Goal: Navigation & Orientation: Find specific page/section

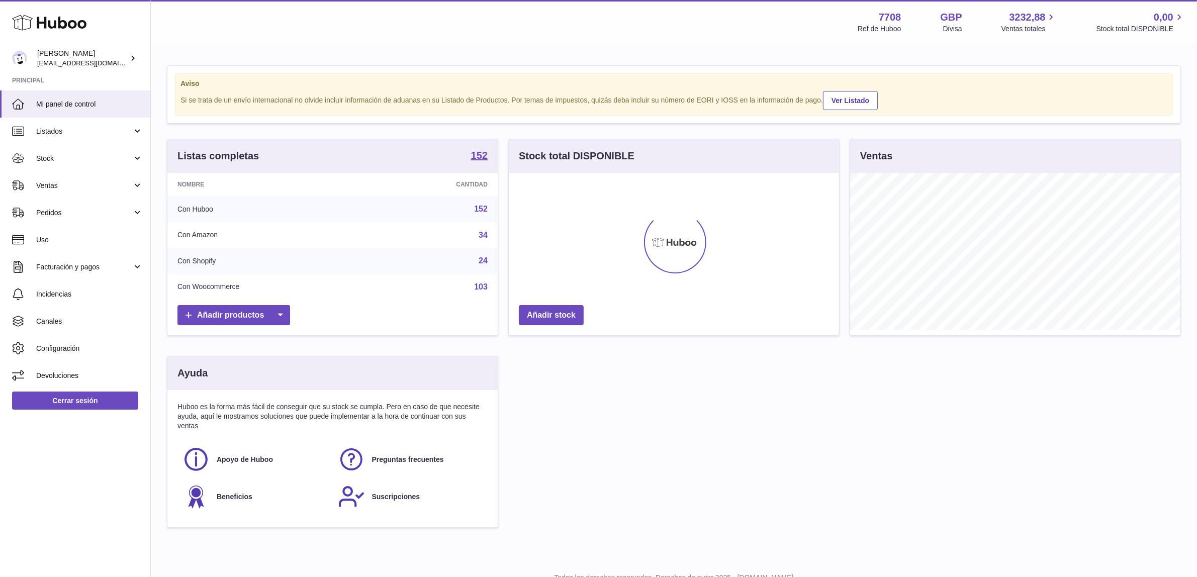
scroll to position [156, 330]
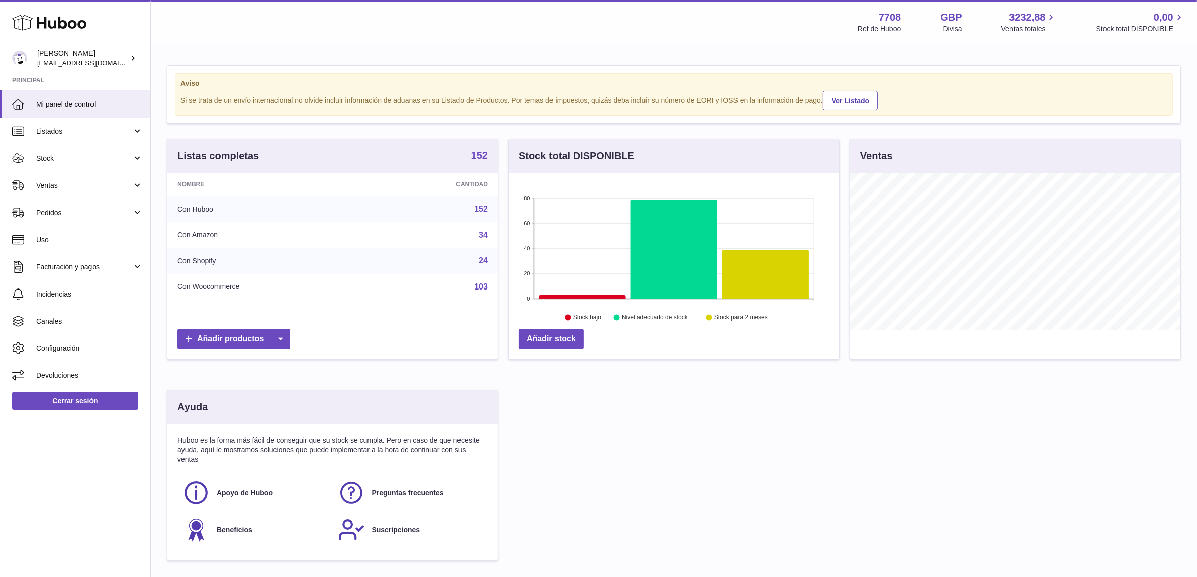
click at [479, 157] on strong "152" at bounding box center [479, 155] width 17 height 10
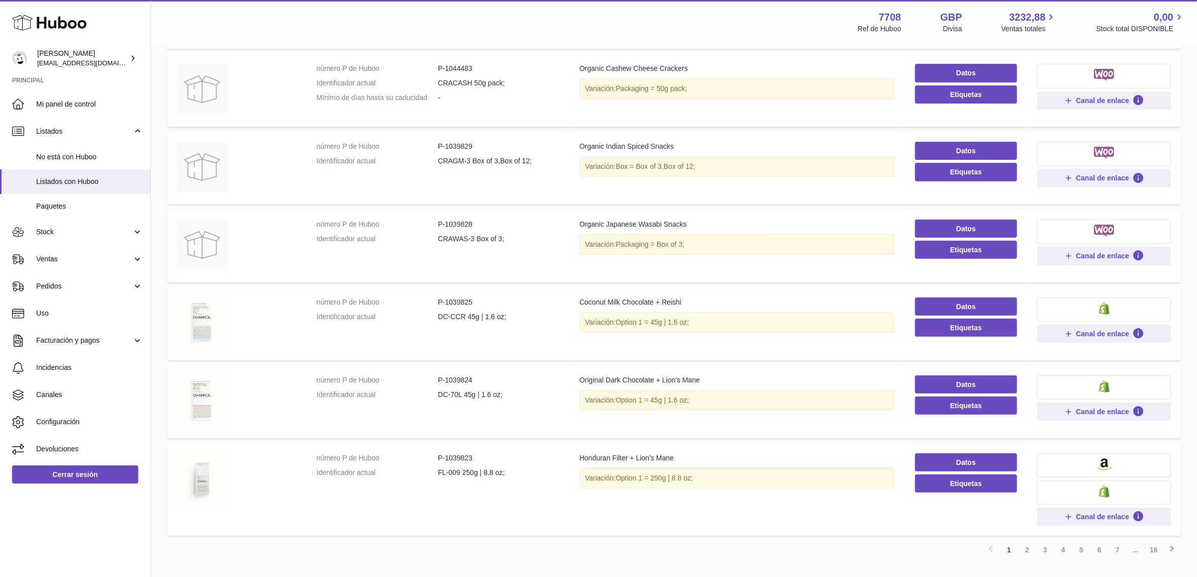
scroll to position [440, 0]
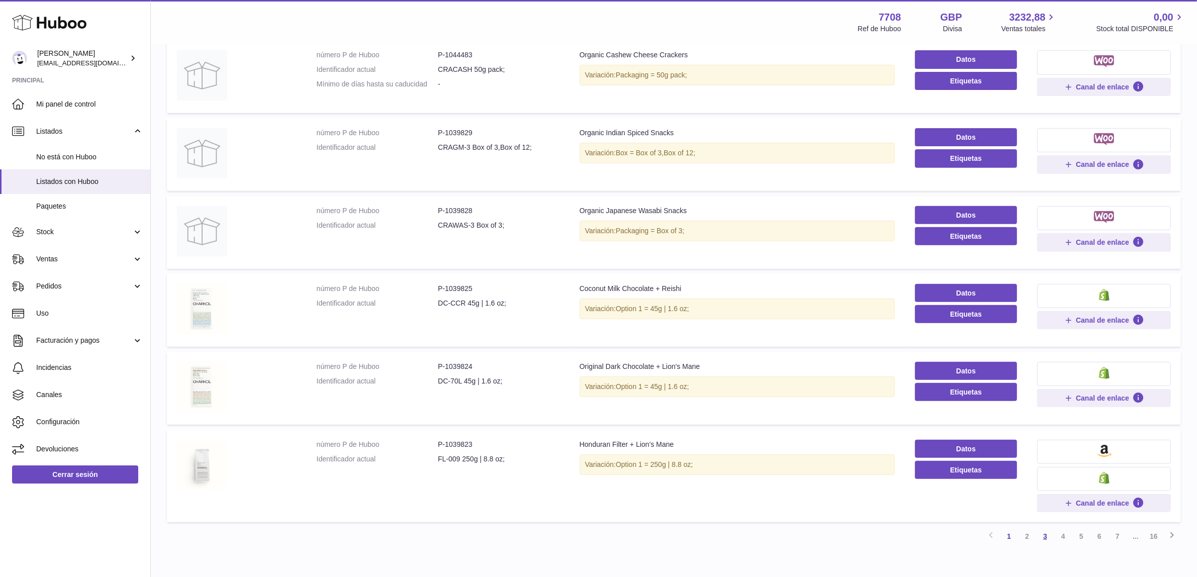
click at [1049, 541] on link "3" at bounding box center [1045, 537] width 18 height 18
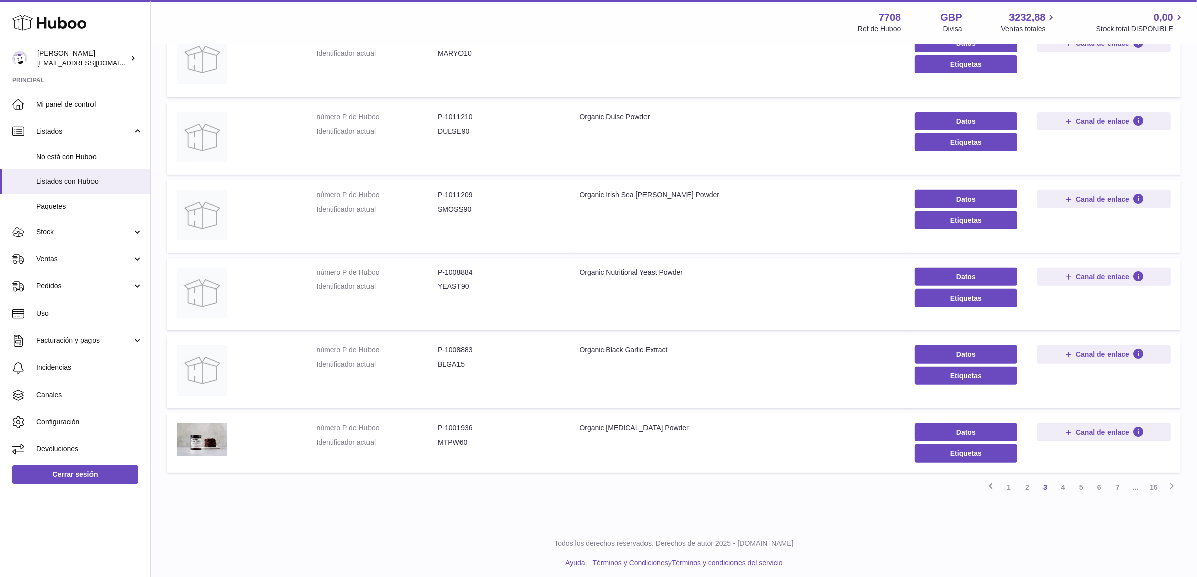
scroll to position [473, 0]
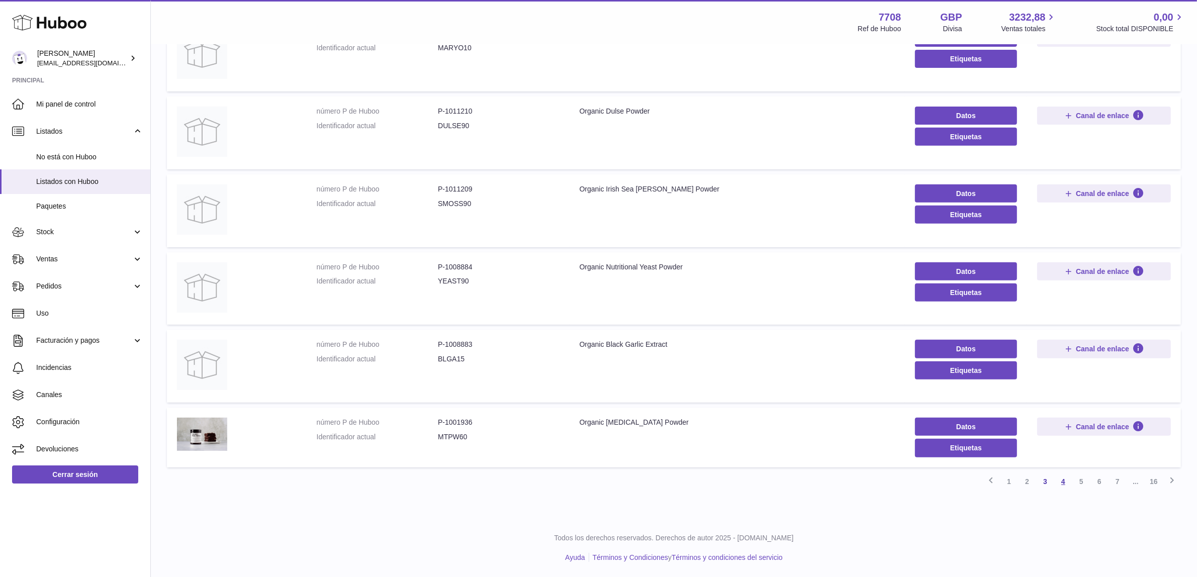
click at [1066, 481] on link "4" at bounding box center [1064, 482] width 18 height 18
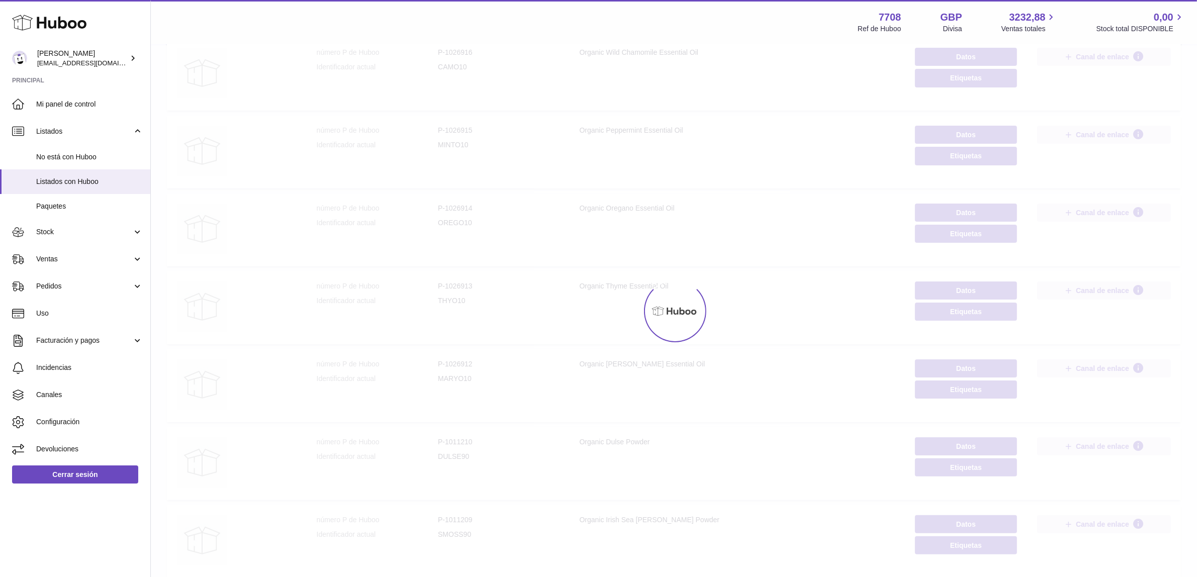
scroll to position [45, 0]
